Goal: Obtain resource: Download file/media

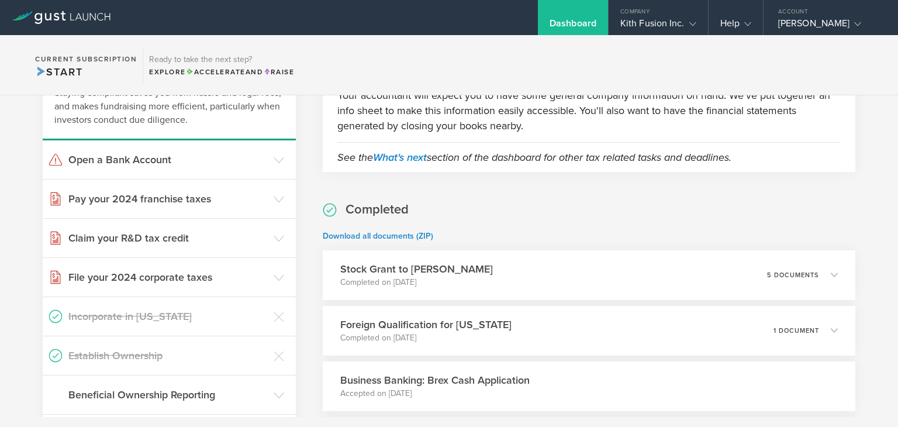
scroll to position [117, 0]
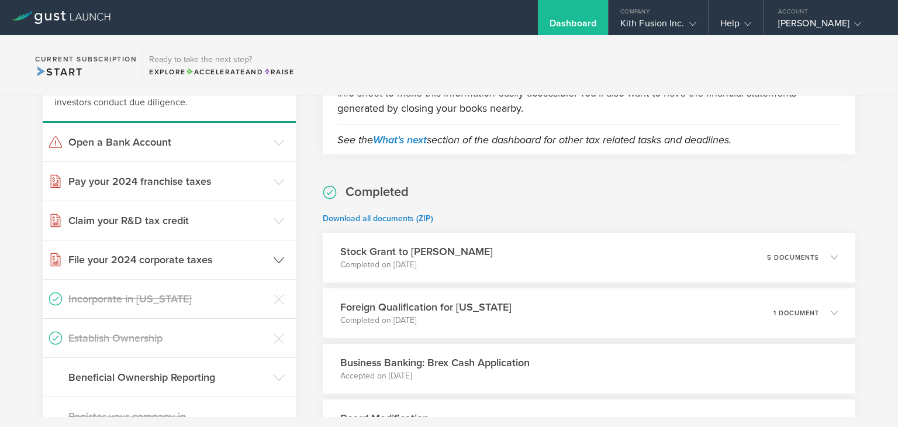
click at [261, 255] on h3 "File your 2024 corporate taxes" at bounding box center [167, 259] width 199 height 15
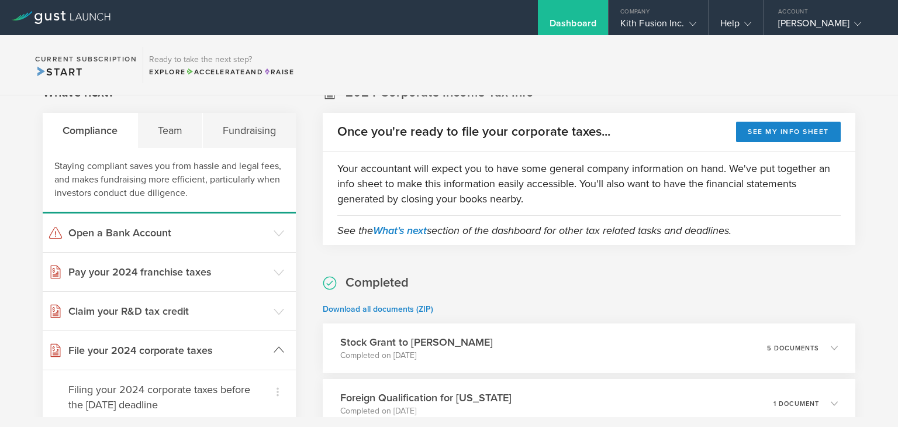
scroll to position [0, 0]
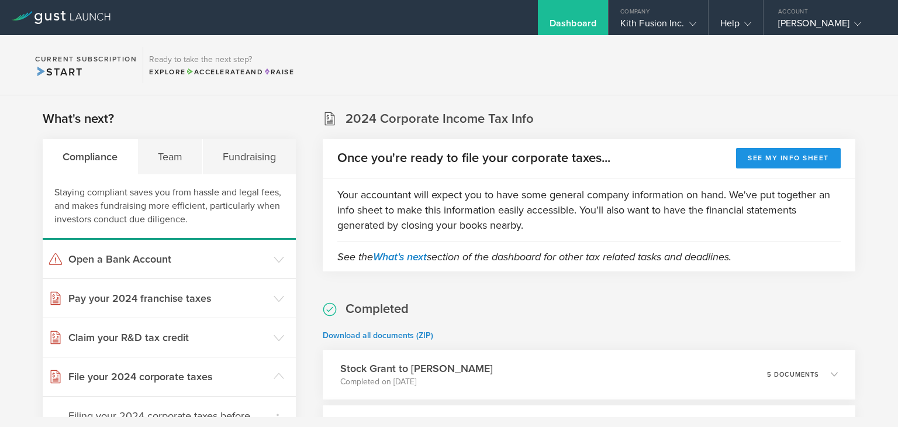
click at [762, 156] on button "See my info sheet" at bounding box center [788, 158] width 105 height 20
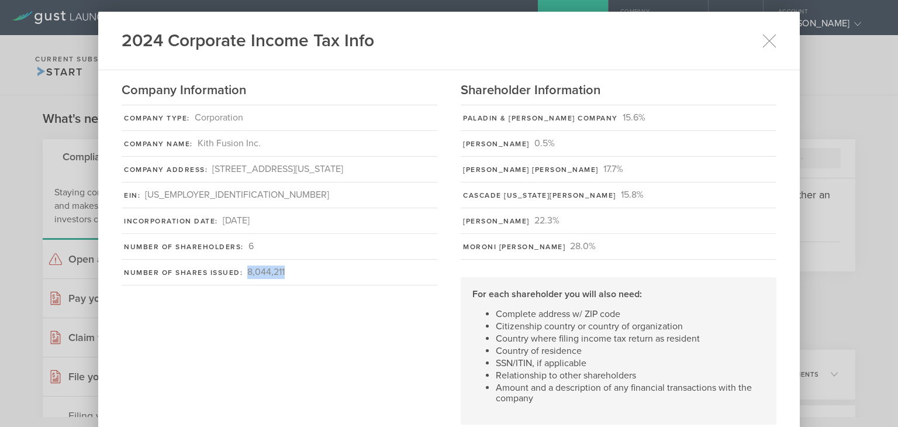
drag, startPoint x: 284, startPoint y: 284, endPoint x: 239, endPoint y: 278, distance: 45.3
click at [239, 278] on div "Number of Shares Issued: 8,044,211" at bounding box center [280, 273] width 316 height 26
copy div "8,044,211"
click at [772, 46] on icon at bounding box center [769, 40] width 15 height 15
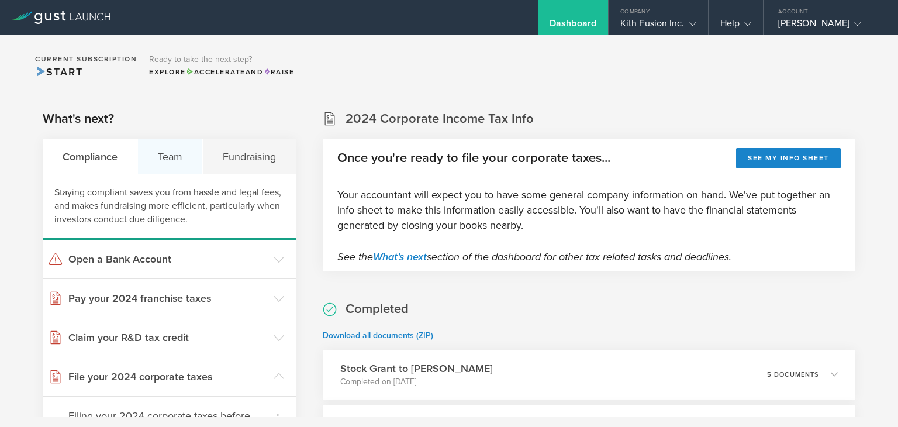
click at [182, 163] on div "Team" at bounding box center [170, 156] width 65 height 35
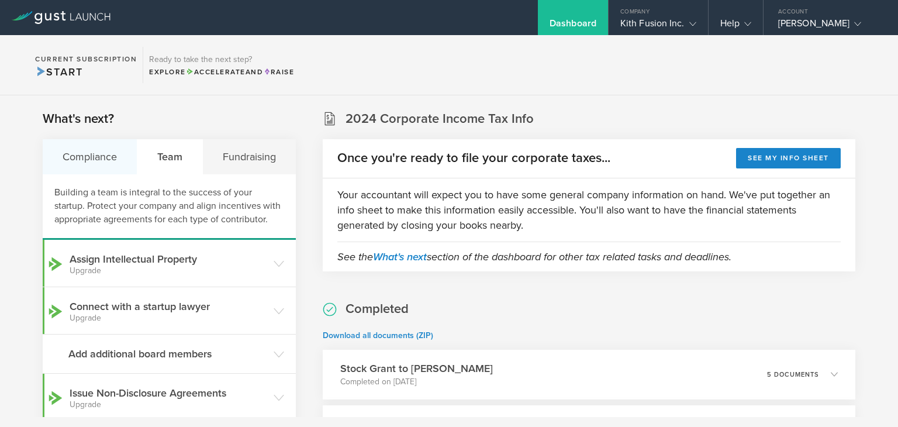
click at [106, 157] on div "Compliance" at bounding box center [90, 156] width 95 height 35
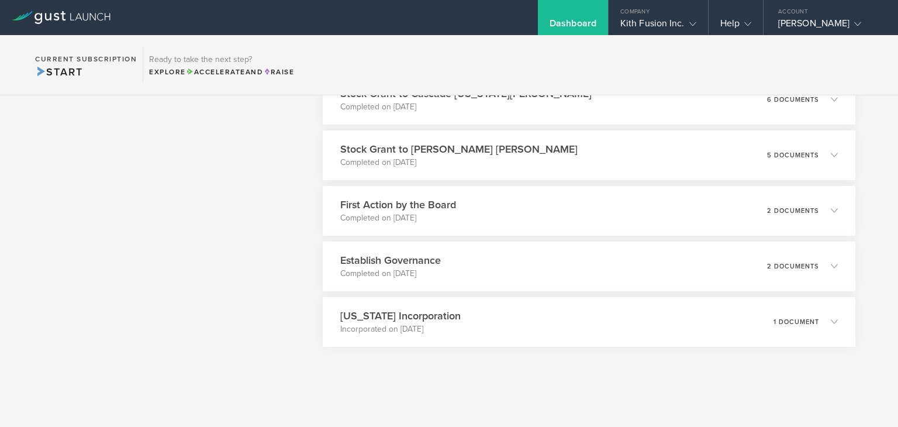
scroll to position [666, 0]
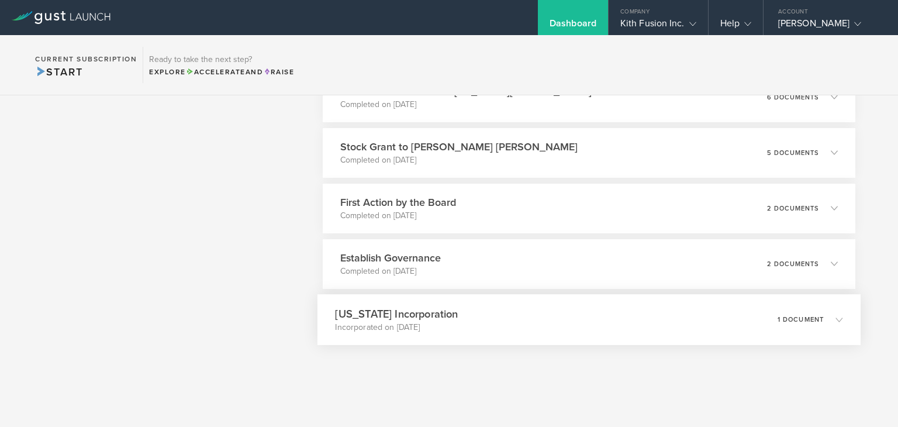
click at [540, 314] on div "[US_STATE] Incorporation Incorporated on [DATE] 1 document" at bounding box center [590, 319] width 544 height 51
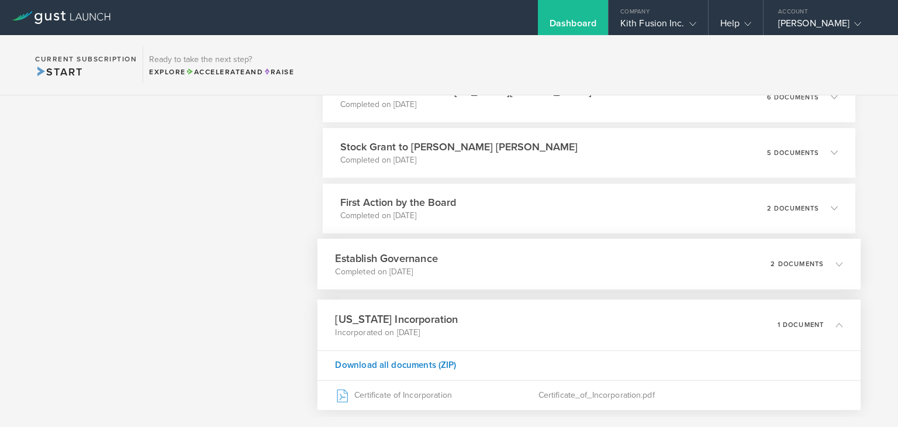
click at [470, 257] on div "Establish Governance Completed on [DATE] 2 documents" at bounding box center [590, 264] width 544 height 51
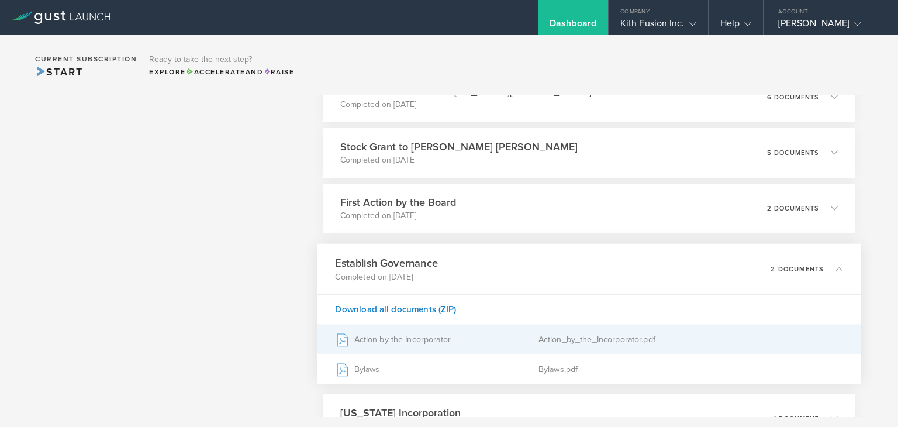
click at [457, 340] on div "Action by the Incorporator" at bounding box center [436, 339] width 203 height 29
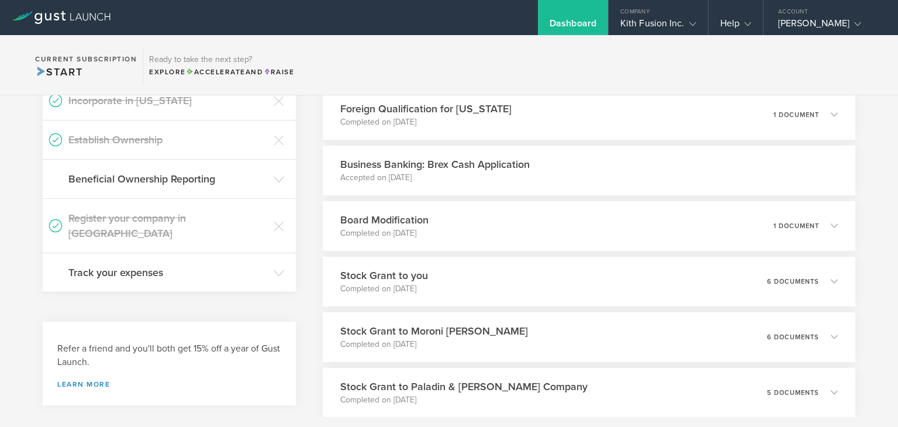
scroll to position [257, 0]
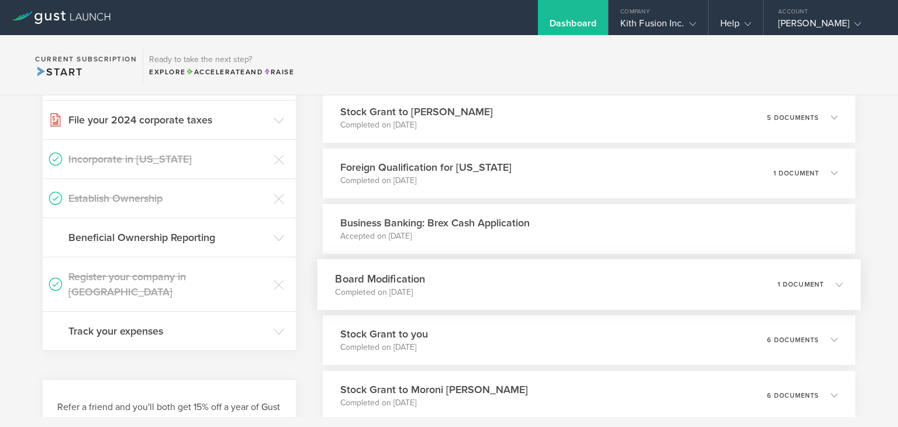
click at [486, 280] on div "Board Modification Completed on [DATE] 1 document" at bounding box center [590, 284] width 544 height 51
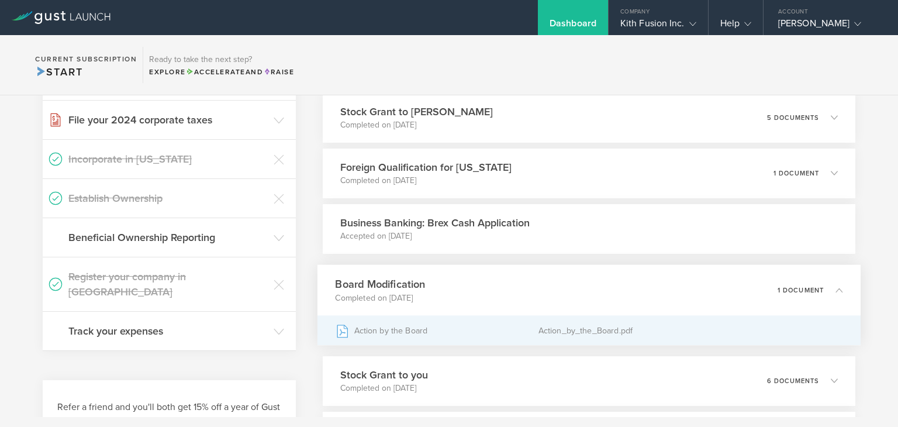
click at [482, 330] on div "Action by the Board" at bounding box center [436, 330] width 203 height 29
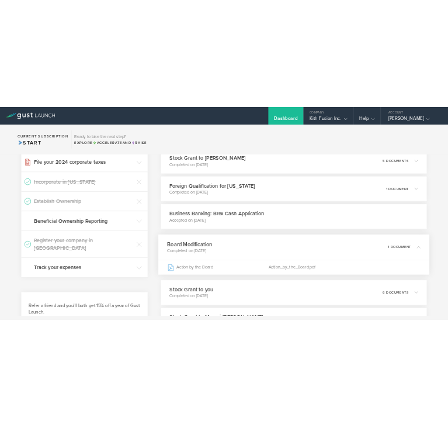
scroll to position [292, 0]
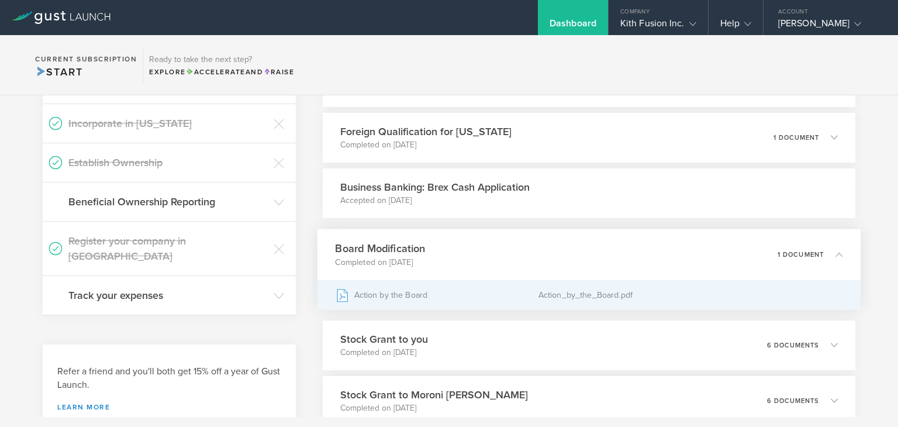
click at [435, 291] on div "Action by the Board" at bounding box center [436, 294] width 203 height 29
